Goal: Transaction & Acquisition: Book appointment/travel/reservation

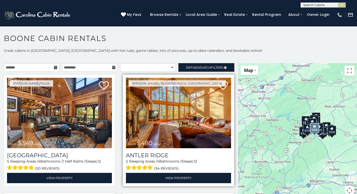
click at [180, 126] on img at bounding box center [178, 113] width 105 height 70
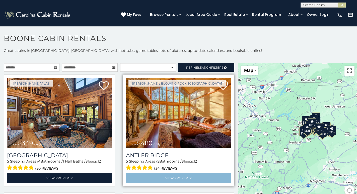
click at [170, 177] on link "View Property" at bounding box center [178, 177] width 105 height 10
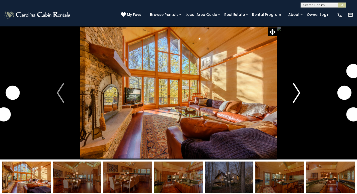
click at [297, 95] on img "Next" at bounding box center [297, 93] width 8 height 20
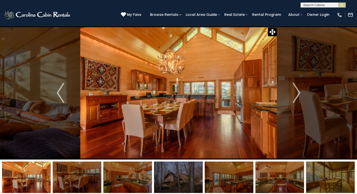
click at [184, 181] on img at bounding box center [178, 176] width 49 height 31
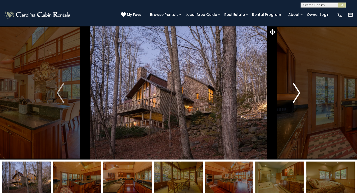
click at [297, 104] on button "Next" at bounding box center [297, 92] width 40 height 133
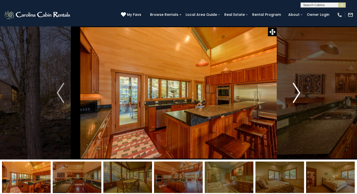
click at [297, 104] on button "Next" at bounding box center [297, 92] width 40 height 133
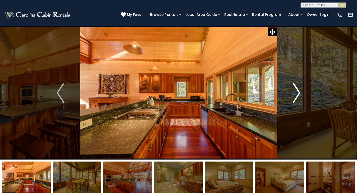
click at [297, 104] on button "Next" at bounding box center [297, 92] width 40 height 133
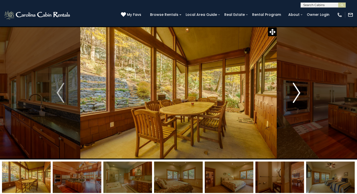
click at [297, 104] on button "Next" at bounding box center [297, 92] width 40 height 133
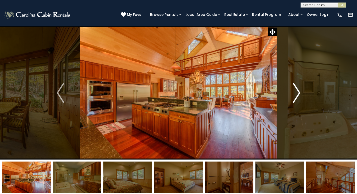
click at [297, 104] on button "Next" at bounding box center [297, 92] width 40 height 133
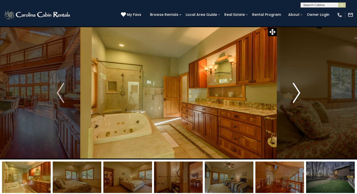
click at [297, 104] on button "Next" at bounding box center [297, 92] width 40 height 133
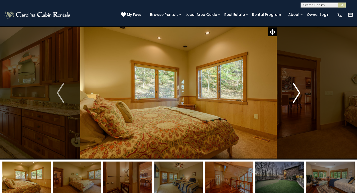
click at [297, 104] on button "Next" at bounding box center [297, 92] width 40 height 133
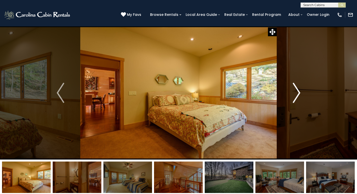
click at [297, 104] on button "Next" at bounding box center [297, 92] width 40 height 133
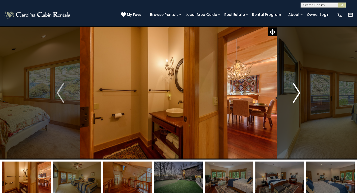
click at [297, 104] on button "Next" at bounding box center [297, 92] width 40 height 133
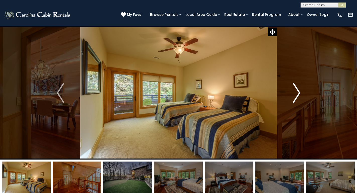
click at [297, 104] on button "Next" at bounding box center [297, 92] width 40 height 133
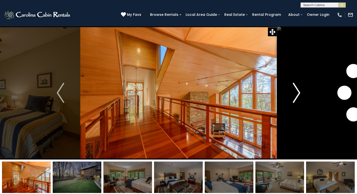
click at [297, 104] on button "Next" at bounding box center [297, 92] width 40 height 133
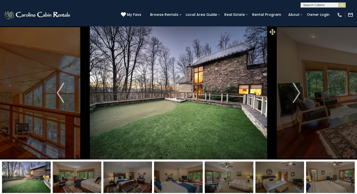
click at [271, 31] on icon at bounding box center [273, 32] width 6 height 6
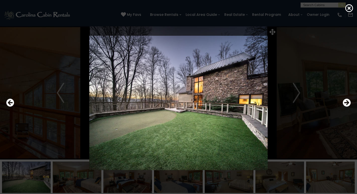
click at [274, 32] on div at bounding box center [179, 103] width 350 height 174
click at [300, 76] on img at bounding box center [178, 103] width 297 height 134
click at [270, 31] on div at bounding box center [179, 103] width 350 height 174
click at [349, 8] on icon at bounding box center [349, 8] width 8 height 8
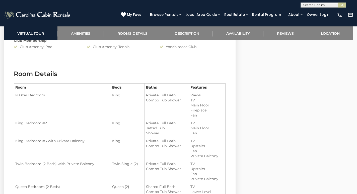
scroll to position [556, 0]
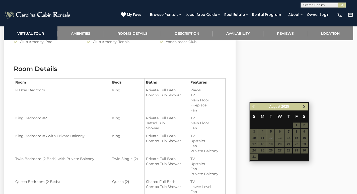
click at [304, 106] on span "Next" at bounding box center [304, 106] width 4 height 4
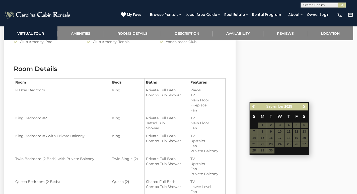
click at [304, 106] on span "Next" at bounding box center [304, 106] width 4 height 4
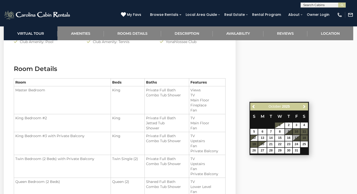
click at [304, 106] on span "Next" at bounding box center [304, 106] width 4 height 4
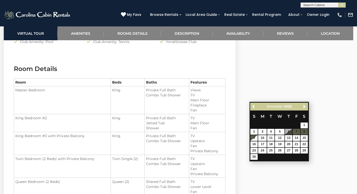
click at [304, 106] on span "Next" at bounding box center [304, 106] width 4 height 4
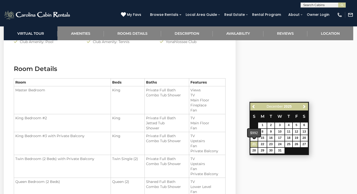
click at [257, 143] on link "21" at bounding box center [253, 144] width 7 height 6
type input "**********"
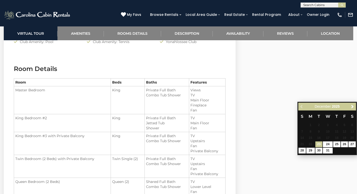
click at [352, 144] on link "27" at bounding box center [352, 144] width 7 height 6
type input "**********"
